Goal: Browse casually

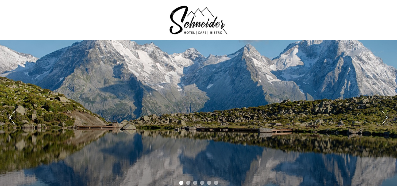
click at [387, 113] on button "Next" at bounding box center [385, 117] width 6 height 13
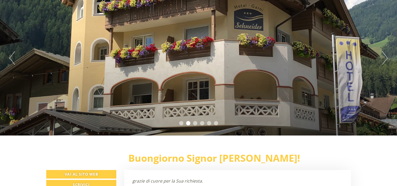
scroll to position [27, 0]
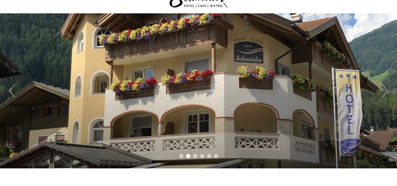
click at [386, 92] on button "Next" at bounding box center [385, 90] width 6 height 13
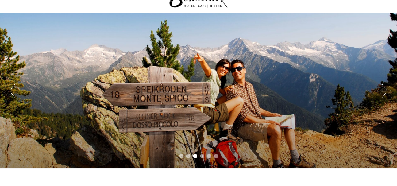
click at [386, 92] on button "Next" at bounding box center [385, 90] width 6 height 13
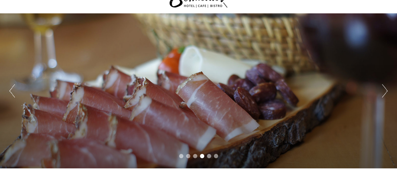
click at [386, 92] on button "Next" at bounding box center [385, 90] width 6 height 13
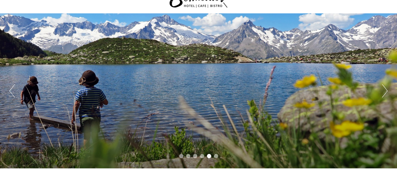
click at [386, 92] on button "Next" at bounding box center [385, 90] width 6 height 13
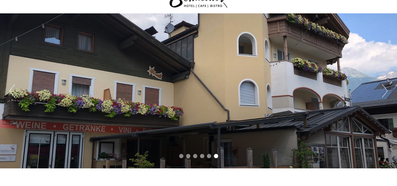
click at [386, 92] on button "Next" at bounding box center [385, 90] width 6 height 13
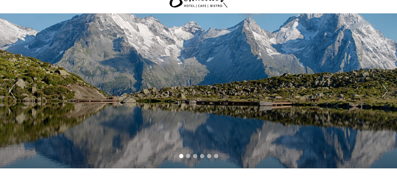
click at [386, 92] on button "Next" at bounding box center [385, 90] width 6 height 13
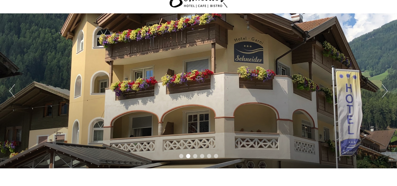
click at [386, 92] on button "Next" at bounding box center [385, 90] width 6 height 13
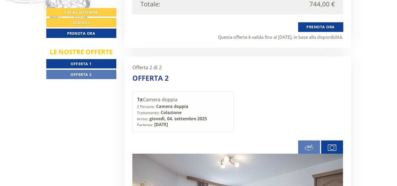
scroll to position [829, 0]
